Goal: Task Accomplishment & Management: Use online tool/utility

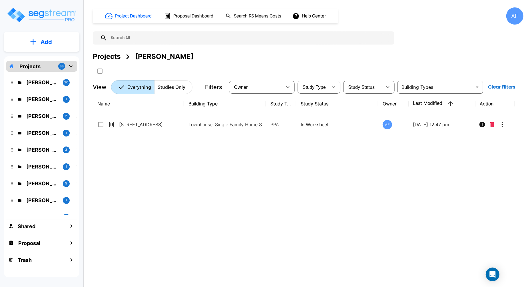
click at [186, 183] on div "Name Building Type Study Type Study Status Owner Last Modified Action 5698 Chap…" at bounding box center [304, 182] width 422 height 178
click at [43, 67] on div "Projects 33" at bounding box center [41, 66] width 71 height 11
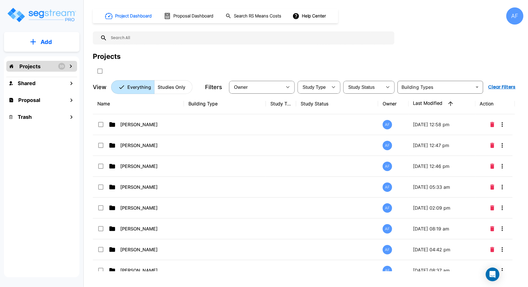
click at [183, 39] on input "text" at bounding box center [249, 37] width 284 height 13
paste input "1525 12th Av"
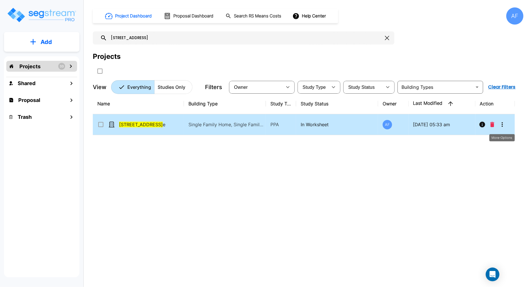
type input "1525 12th Av"
click at [502, 126] on icon "More-Options" at bounding box center [502, 124] width 1 height 5
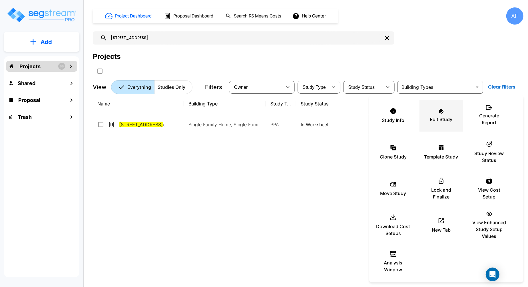
click at [450, 122] on p "Edit Study" at bounding box center [441, 119] width 23 height 7
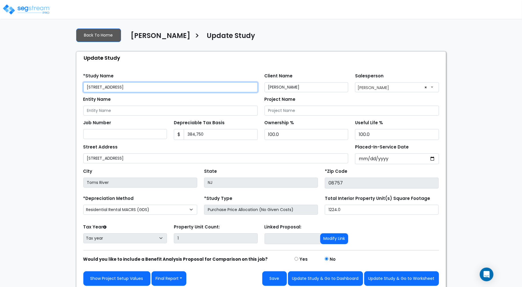
scroll to position [3, 0]
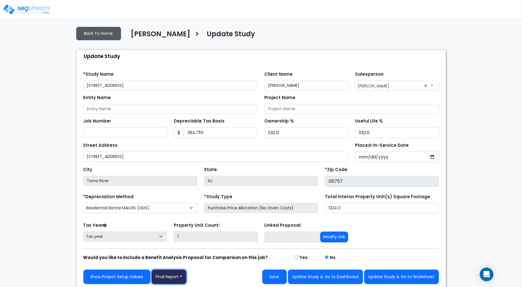
click at [177, 278] on button "Final Report" at bounding box center [169, 277] width 35 height 15
click at [175, 246] on link "Report Images" at bounding box center [182, 247] width 60 height 13
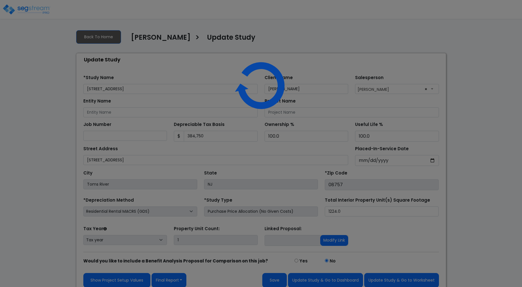
scroll to position [3, 0]
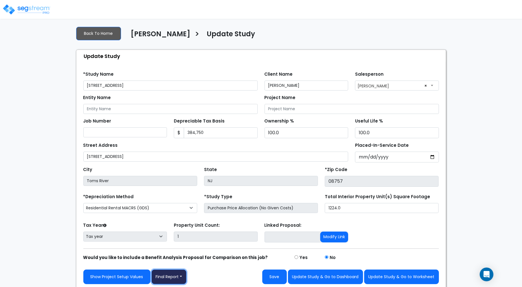
click at [183, 273] on button "Final Report" at bounding box center [169, 277] width 35 height 15
click at [222, 274] on div "Show Project Setup Values Final Report Report Custom Fields Report Images Repor…" at bounding box center [261, 277] width 356 height 15
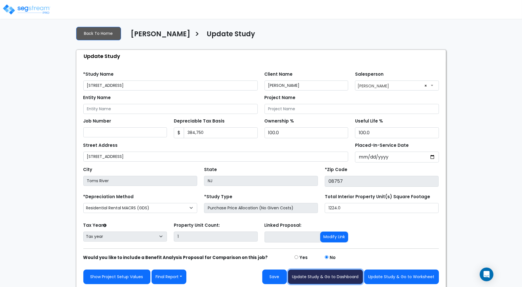
click at [332, 276] on button "Update Study & Go to Dashboard" at bounding box center [325, 277] width 75 height 15
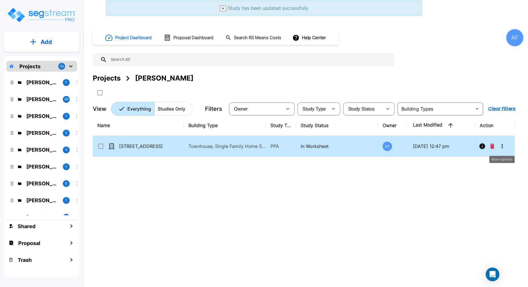
click at [500, 146] on icon "More-Options" at bounding box center [502, 146] width 7 height 7
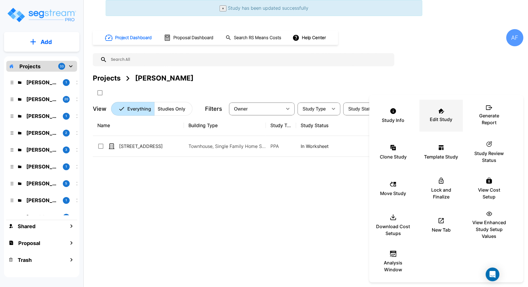
click at [444, 117] on p "Edit Study" at bounding box center [441, 119] width 23 height 7
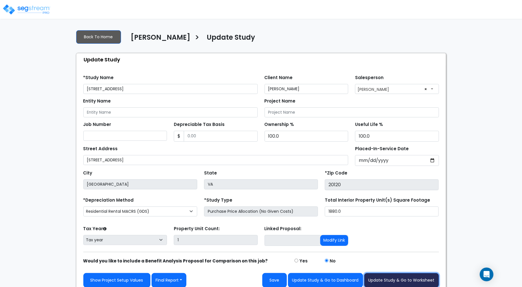
click at [394, 279] on button "Update Study & Go to Worksheet" at bounding box center [401, 280] width 75 height 15
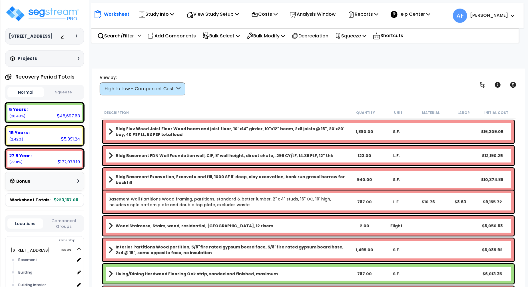
click at [61, 91] on button "Squeeze" at bounding box center [63, 92] width 37 height 10
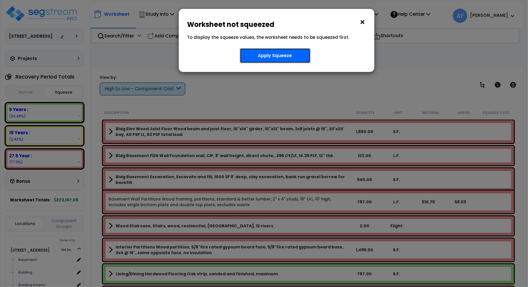
click at [276, 54] on button "Apply Squeeze" at bounding box center [275, 55] width 71 height 15
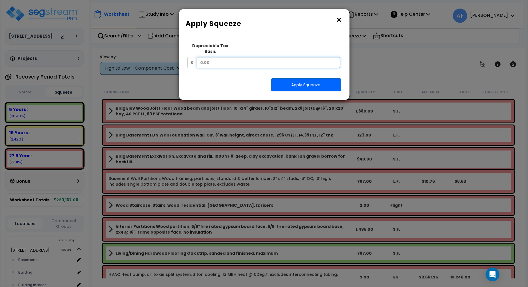
click at [223, 57] on input "text" at bounding box center [269, 62] width 144 height 11
paste input "384,750"
type input "384,750"
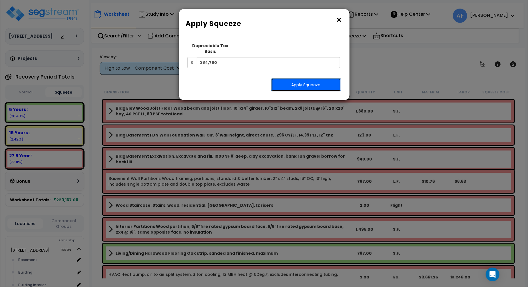
click at [320, 80] on button "Apply Squeeze" at bounding box center [306, 84] width 70 height 13
